Goal: Find specific page/section: Find specific page/section

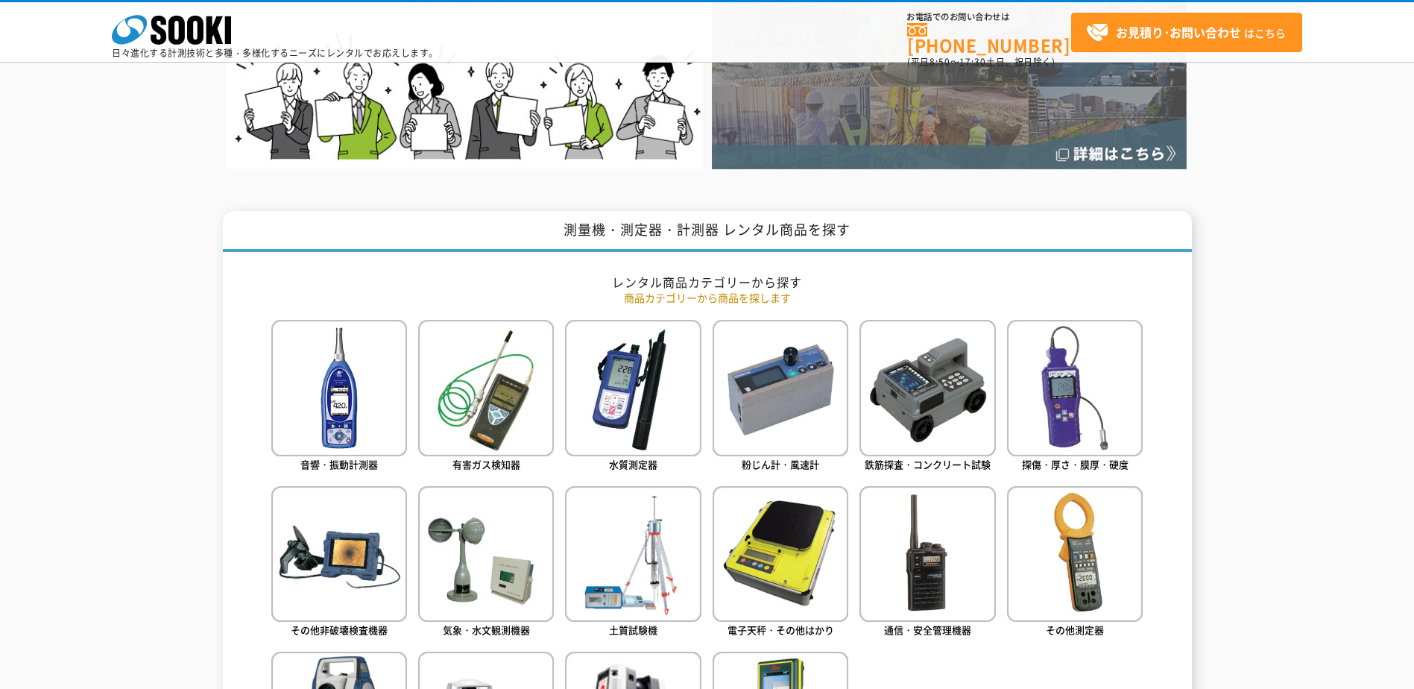
scroll to position [820, 0]
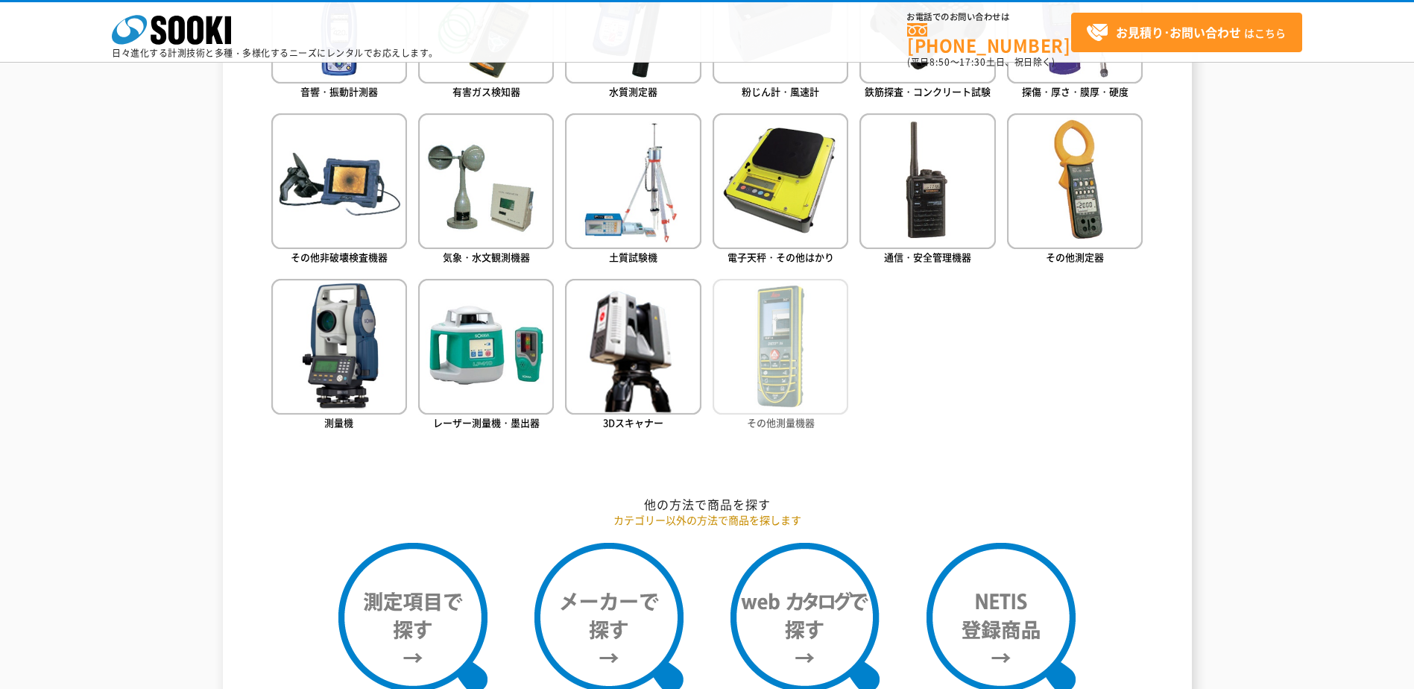
click at [786, 352] on img at bounding box center [781, 347] width 136 height 136
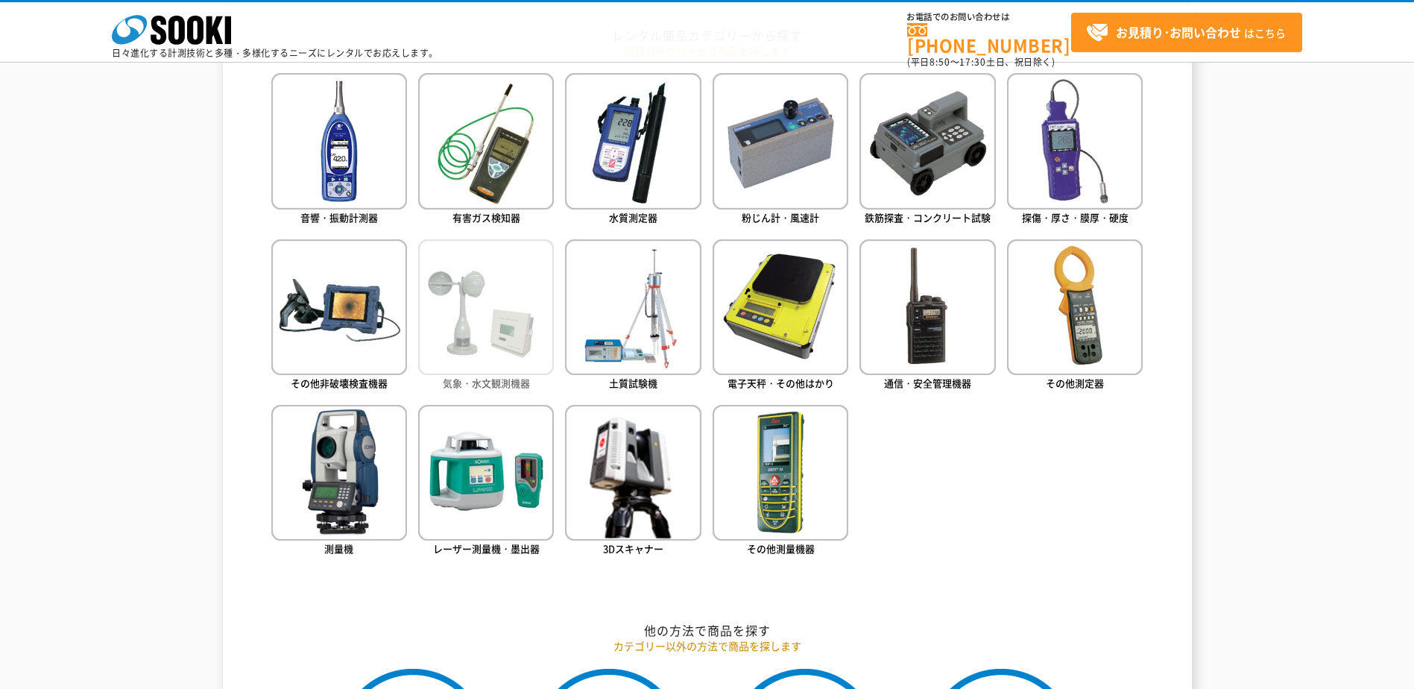
scroll to position [522, 0]
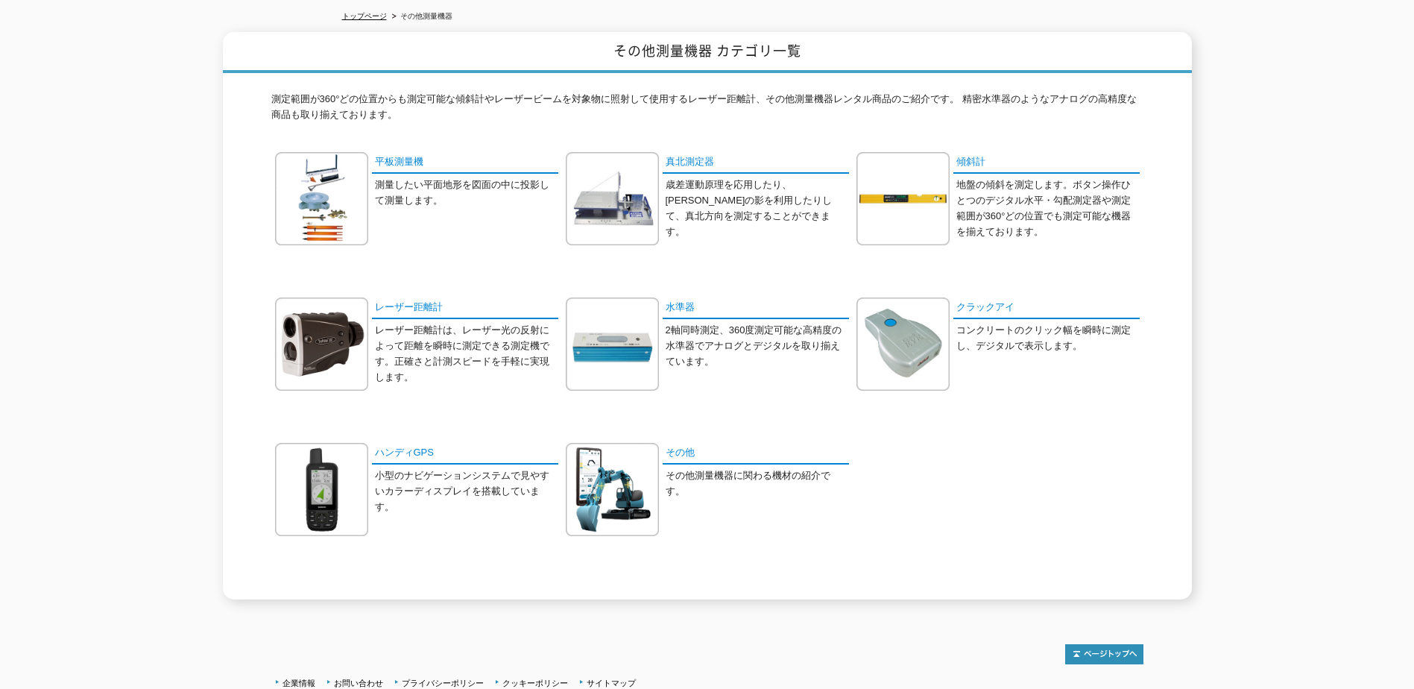
scroll to position [220, 0]
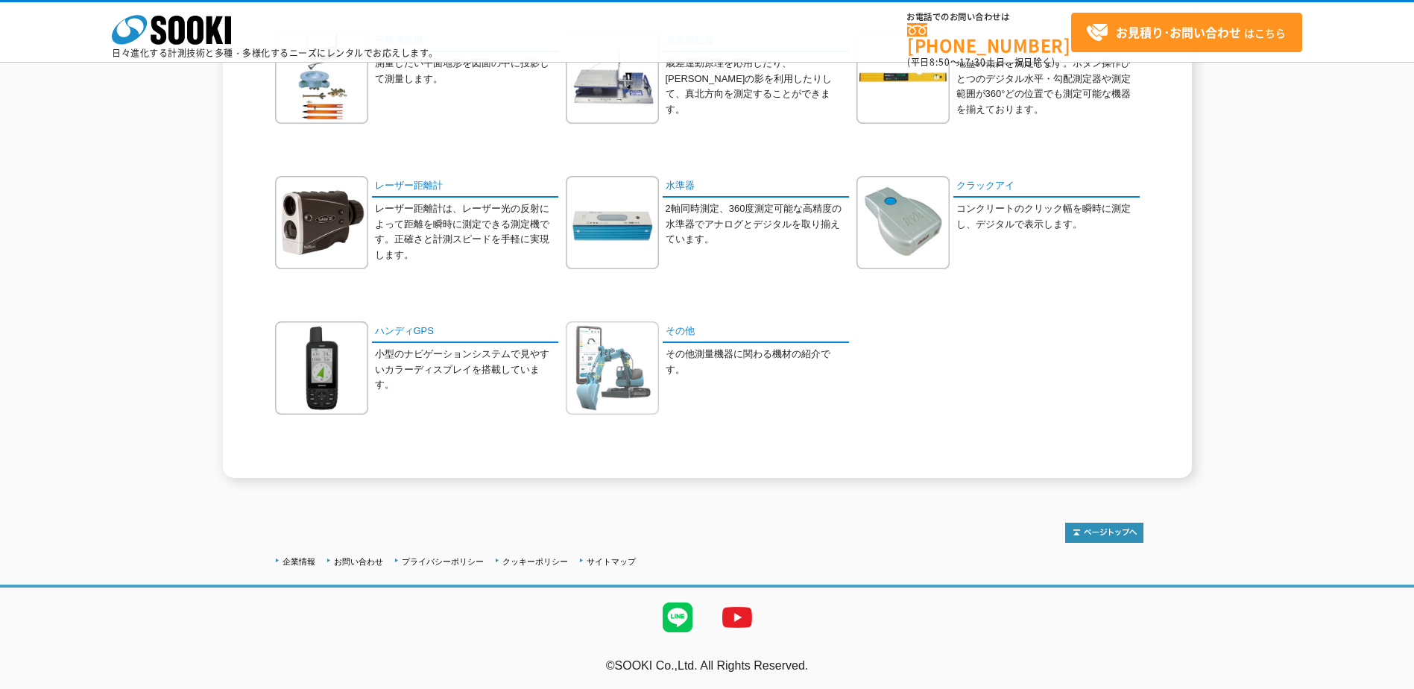
click at [636, 363] on img at bounding box center [612, 367] width 93 height 93
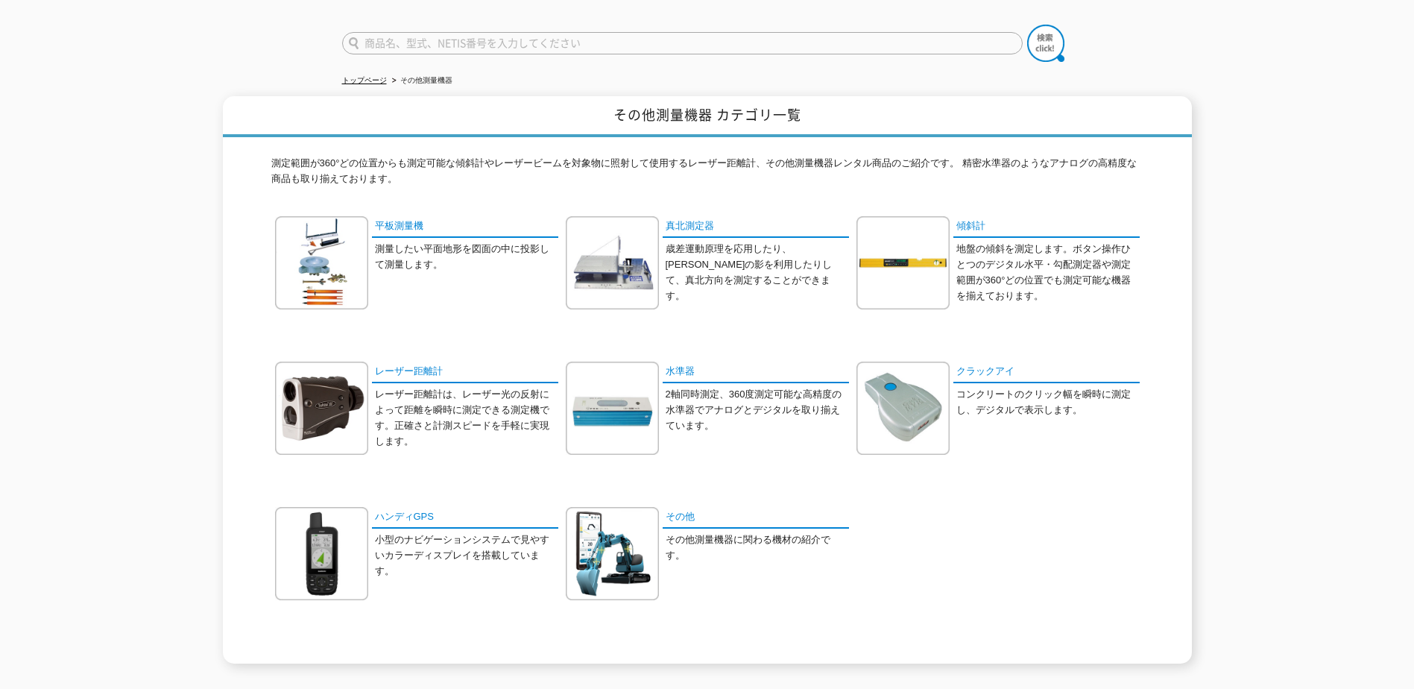
scroll to position [0, 0]
